Goal: Check status: Check status

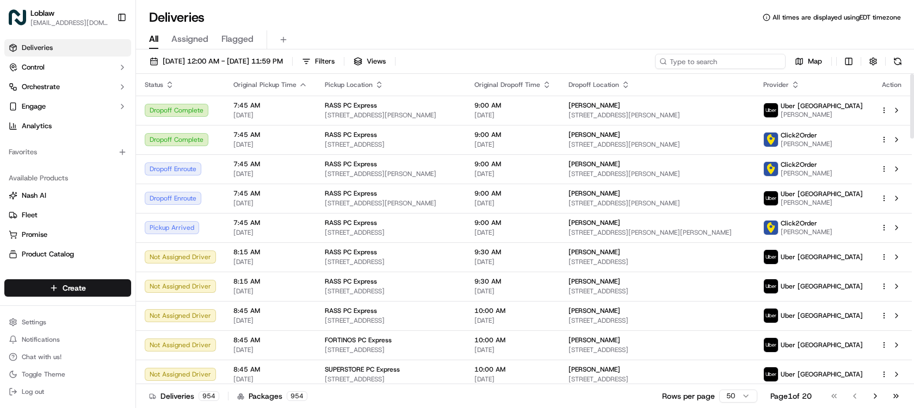
click at [735, 61] on input at bounding box center [720, 61] width 131 height 15
paste input "531900013676228"
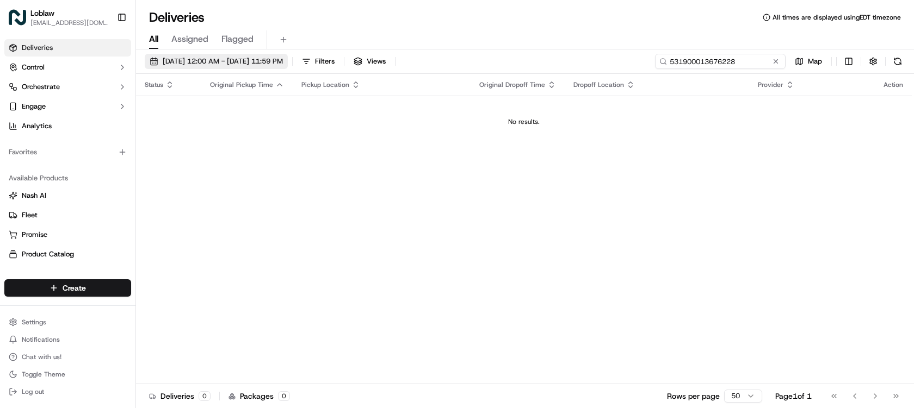
type input "531900013676228"
click at [283, 63] on span "[DATE] 12:00 AM - [DATE] 11:59 PM" at bounding box center [223, 62] width 120 height 10
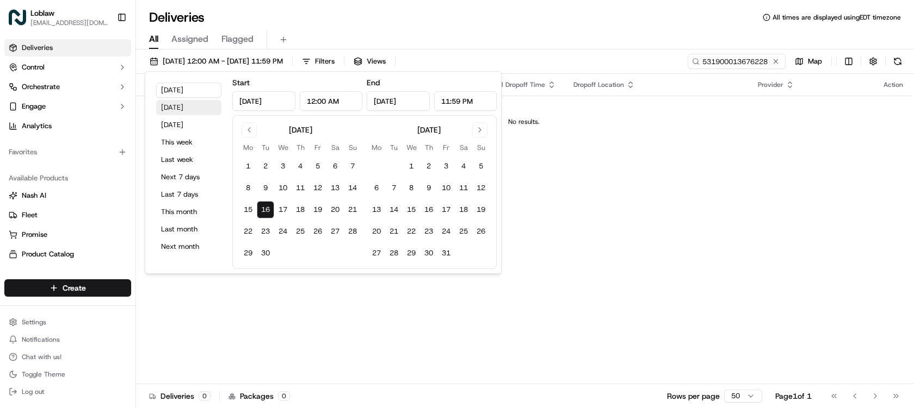
click at [184, 111] on button "[DATE]" at bounding box center [188, 107] width 65 height 15
type input "[DATE]"
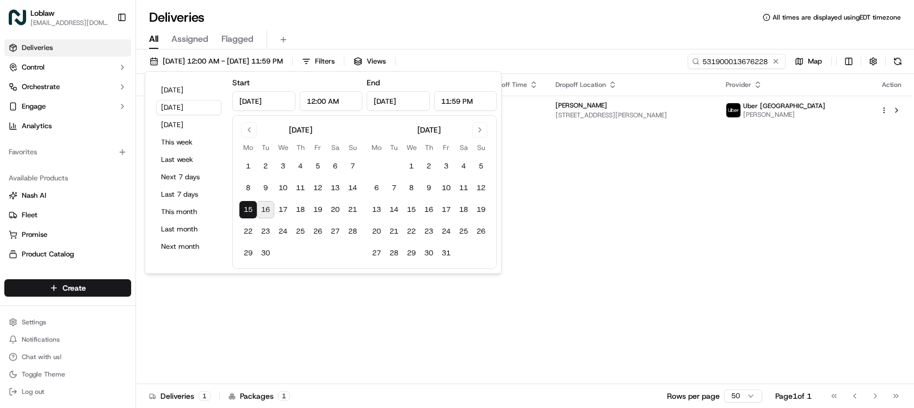
click at [495, 29] on div "All Assigned Flagged" at bounding box center [525, 37] width 778 height 23
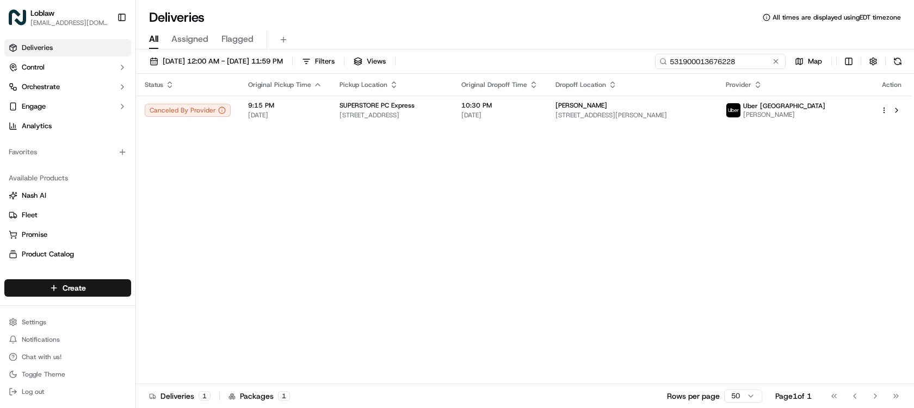
click at [756, 60] on input "531900013676228" at bounding box center [720, 61] width 131 height 15
paste input "96236"
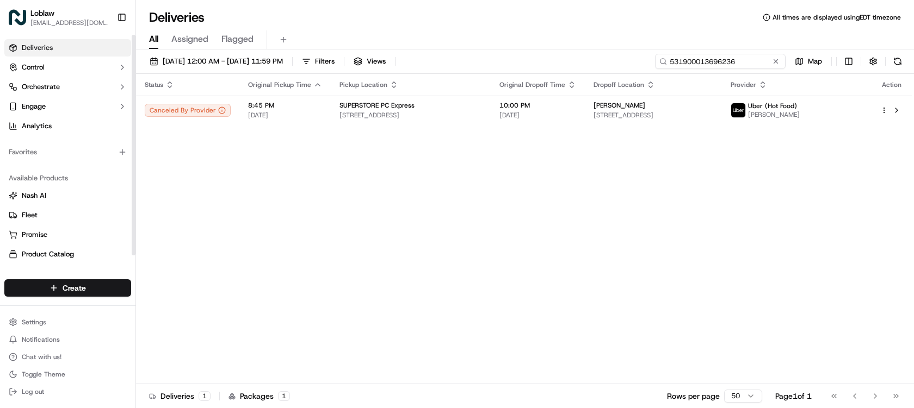
type input "531900013696236"
